Goal: Obtain resource: Download file/media

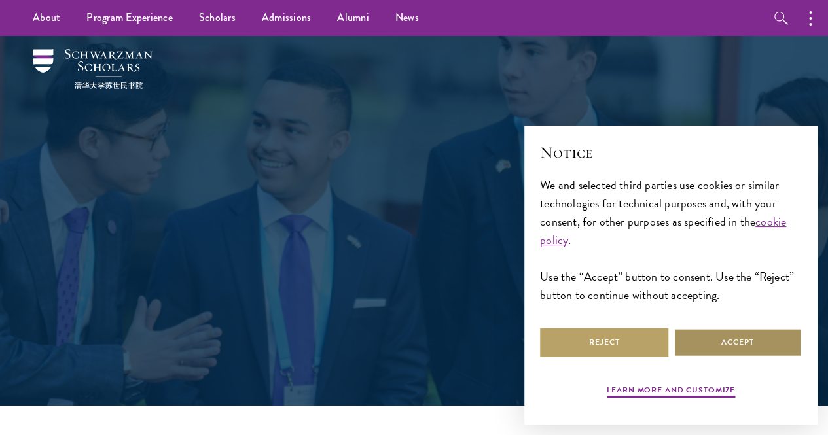
click at [733, 329] on button "Accept" at bounding box center [737, 342] width 128 height 29
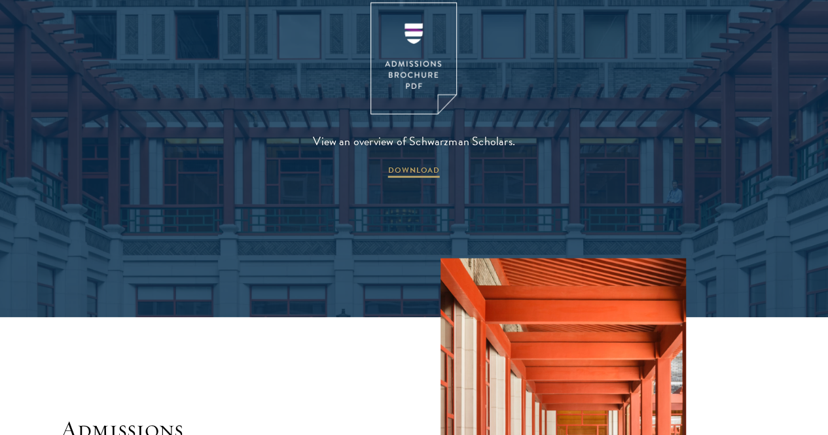
scroll to position [1737, 0]
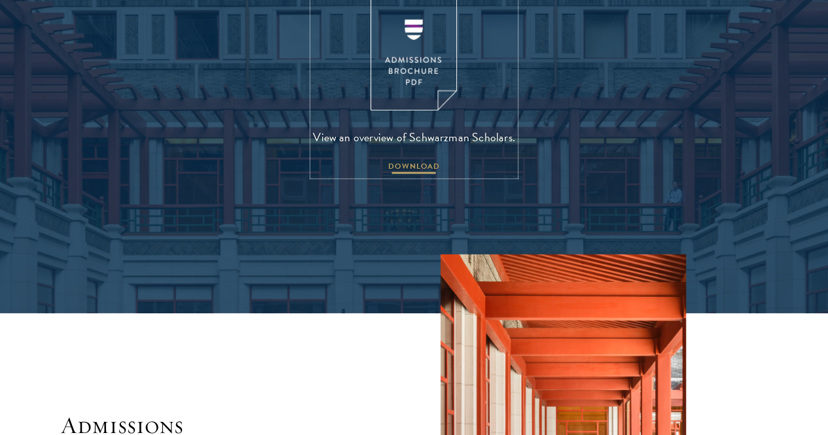
click at [416, 176] on span "DOWNLOAD" at bounding box center [414, 168] width 52 height 16
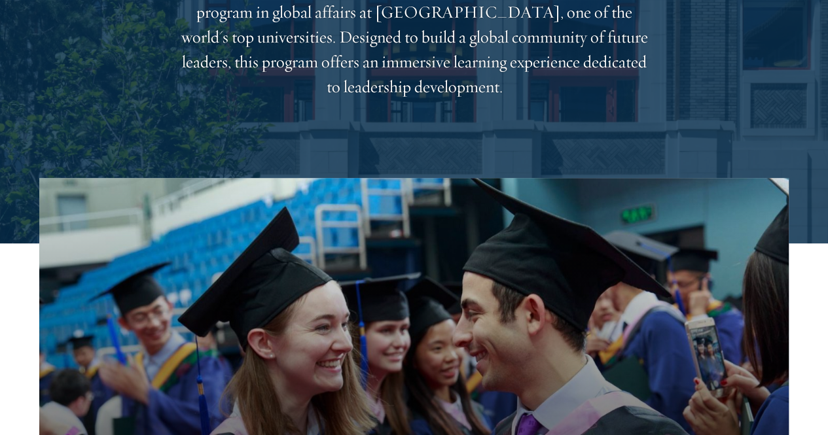
scroll to position [0, 0]
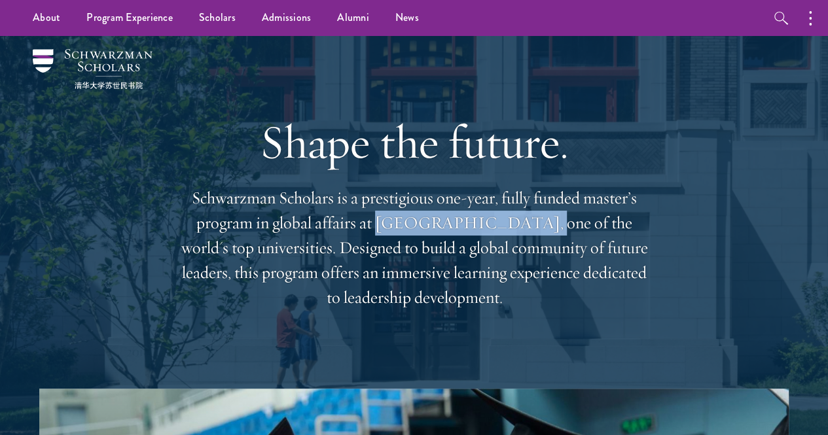
drag, startPoint x: 461, startPoint y: 234, endPoint x: 607, endPoint y: 236, distance: 146.6
click at [607, 236] on p "Schwarzman Scholars is a prestigious one-year, fully funded master’s program in…" at bounding box center [414, 248] width 471 height 124
copy p "Tsinghua University"
